Goal: Task Accomplishment & Management: Manage account settings

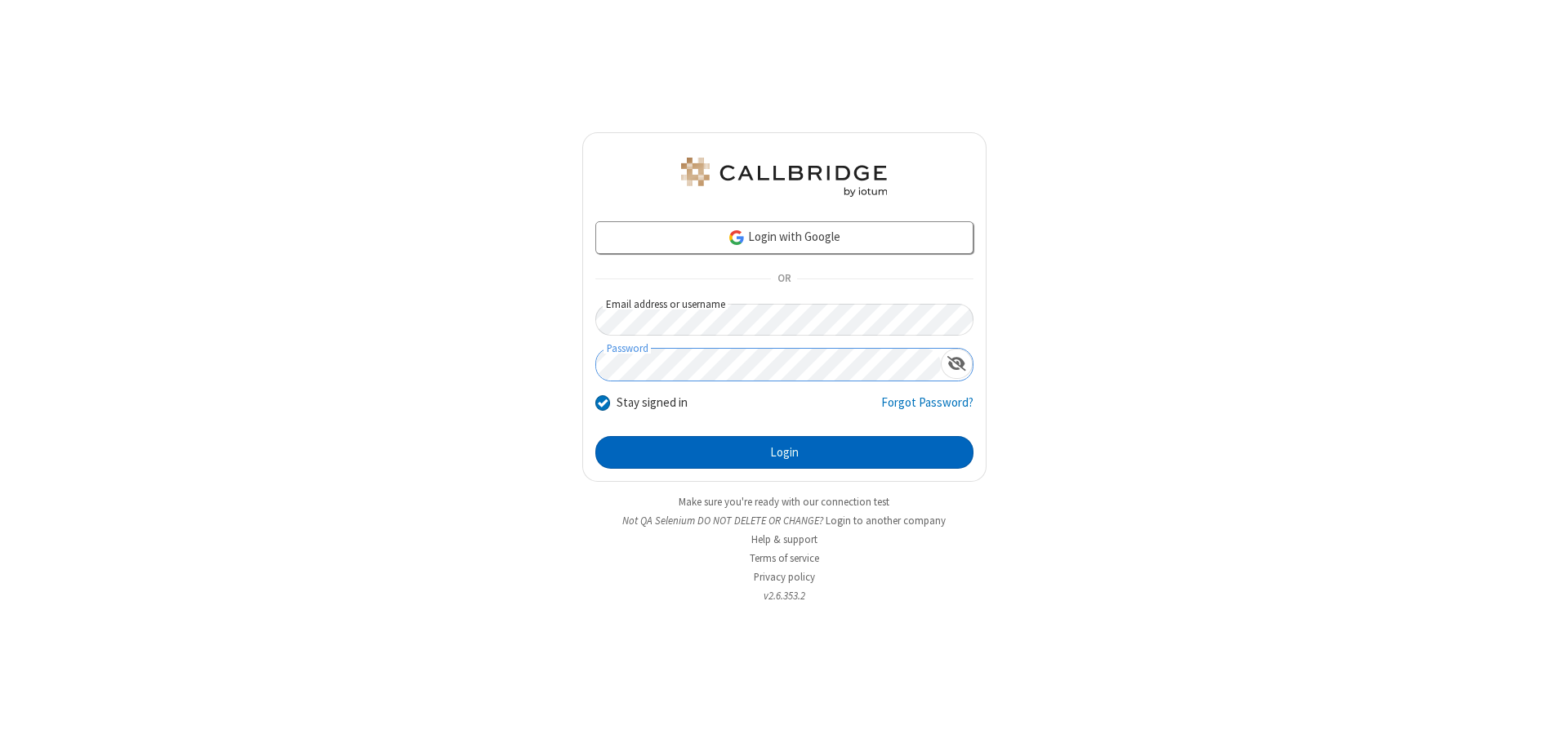
click at [784, 452] on button "Login" at bounding box center [784, 452] width 378 height 33
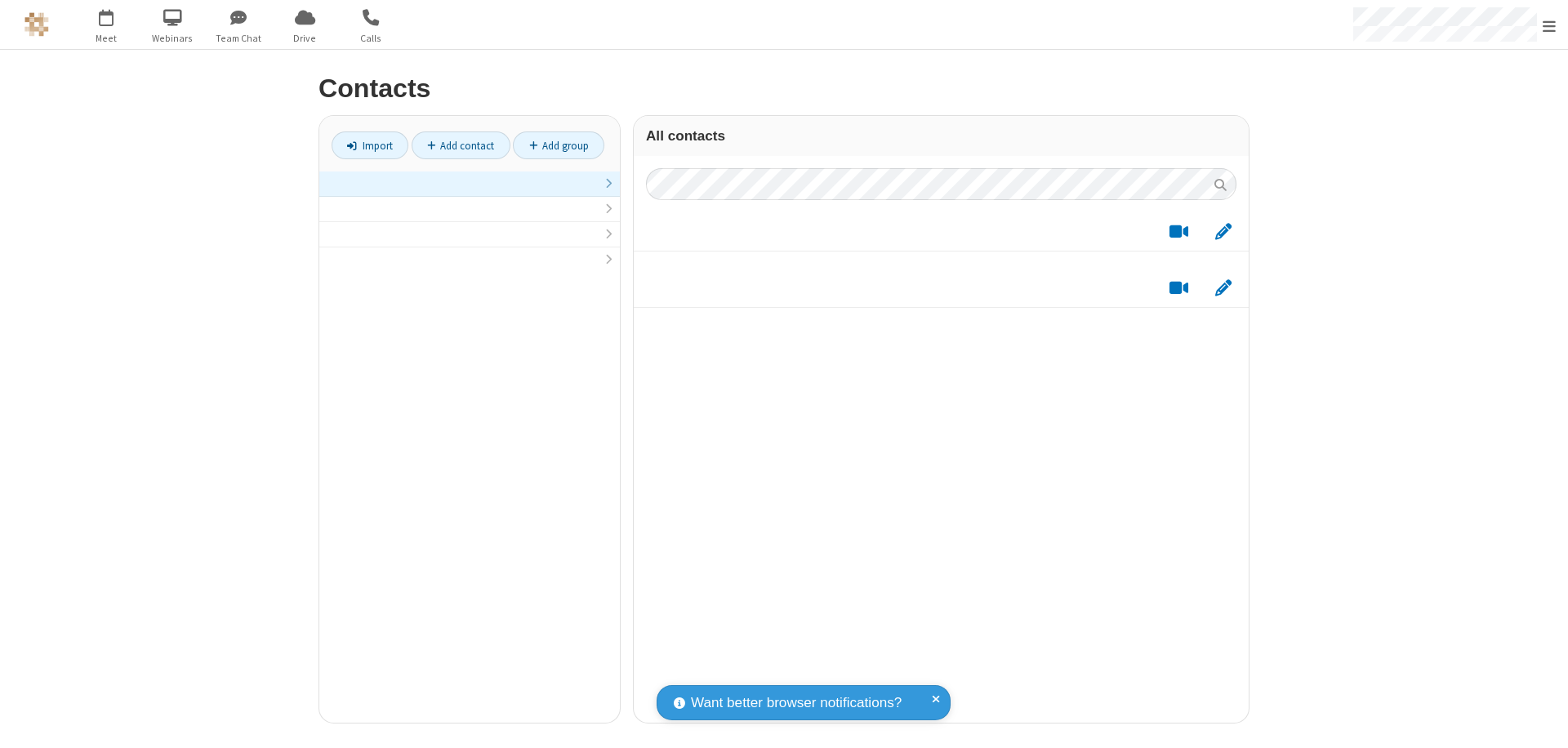
click at [470, 193] on link at bounding box center [470, 184] width 301 height 25
click at [370, 145] on link "Import" at bounding box center [370, 145] width 76 height 28
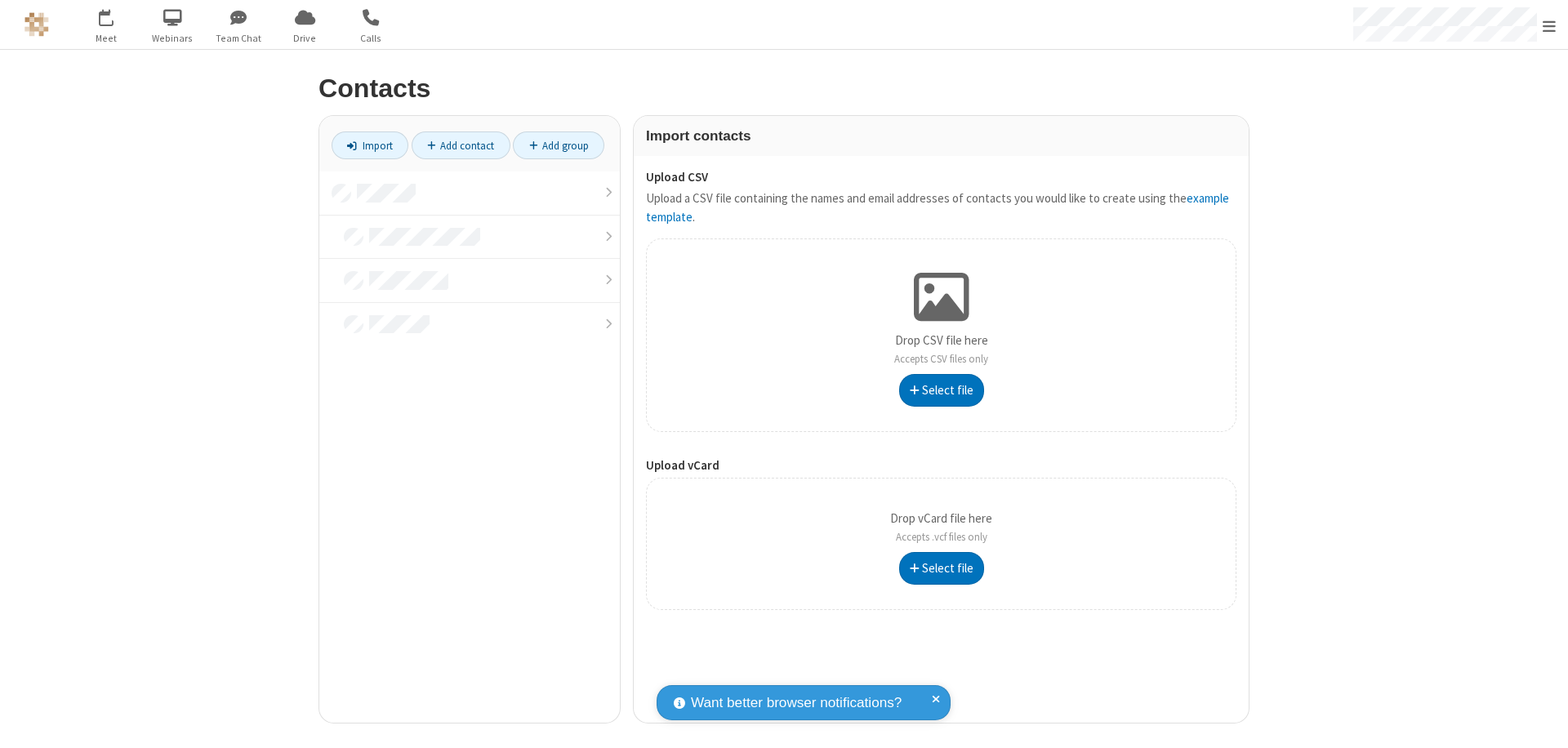
type input "C:\fakepath\address_book_contacts.csv"
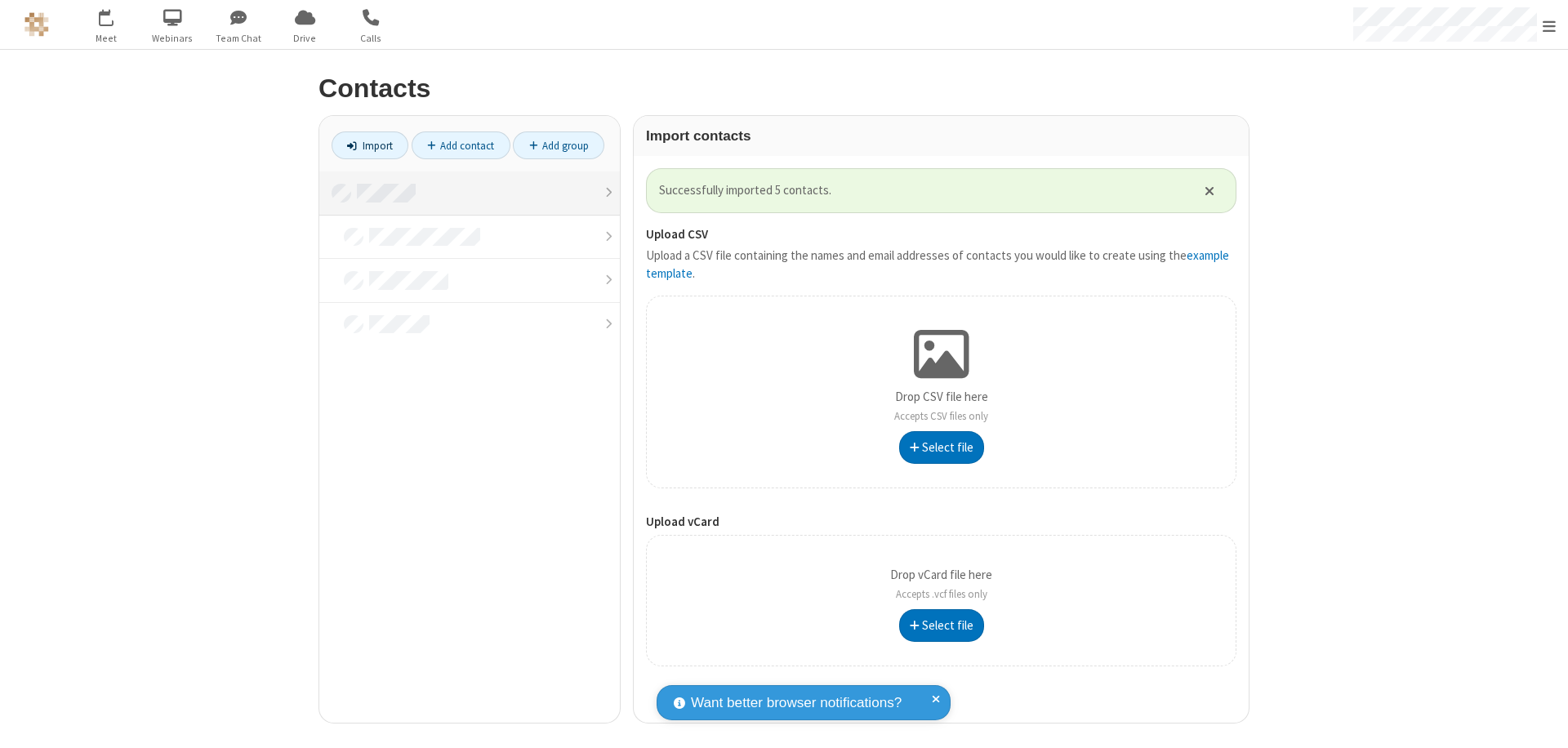
click at [470, 193] on link at bounding box center [470, 194] width 301 height 44
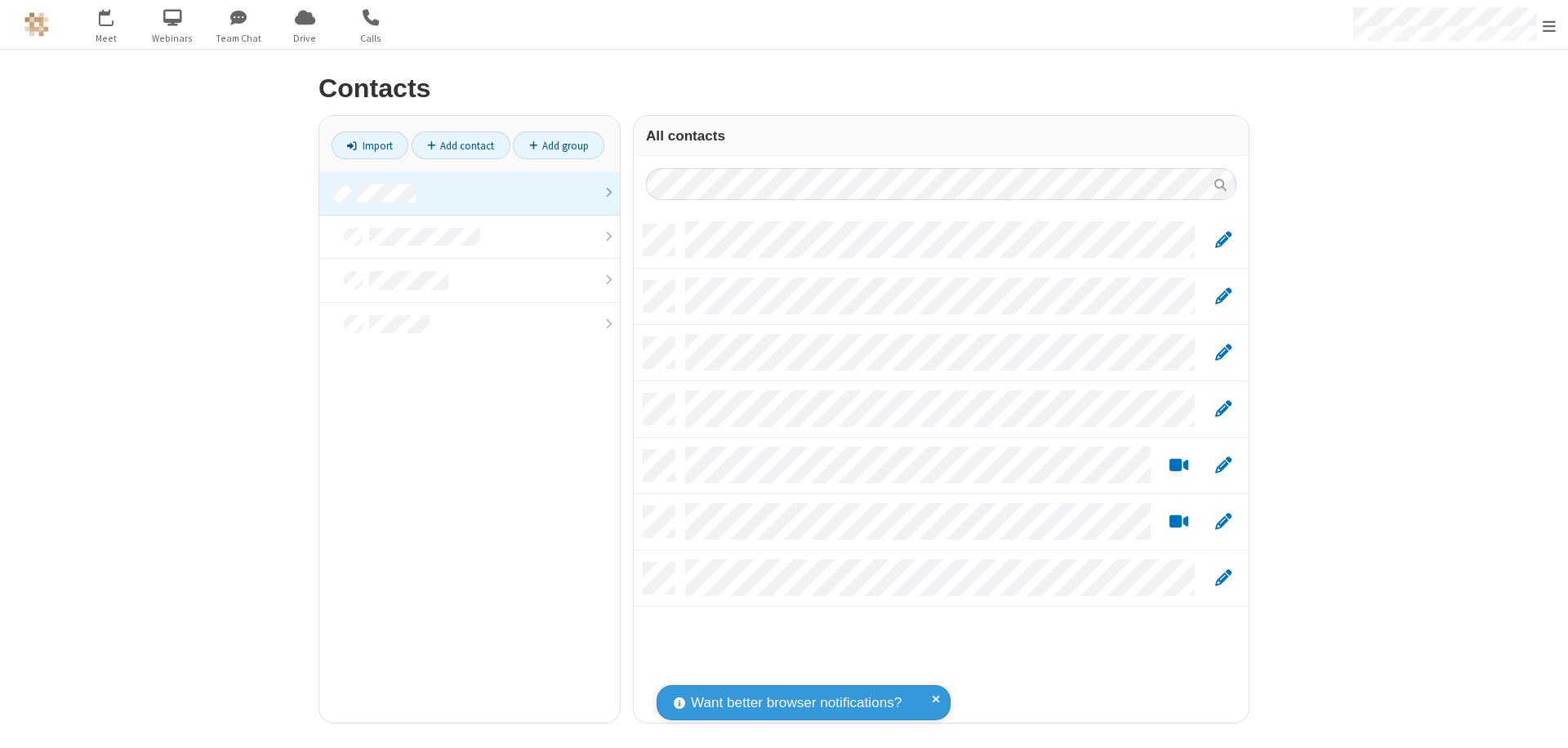
scroll to position [498, 603]
